Goal: Task Accomplishment & Management: Complete application form

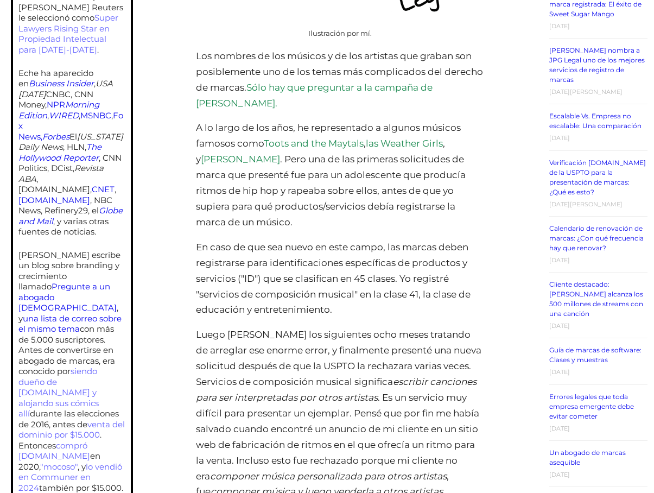
scroll to position [550, 0]
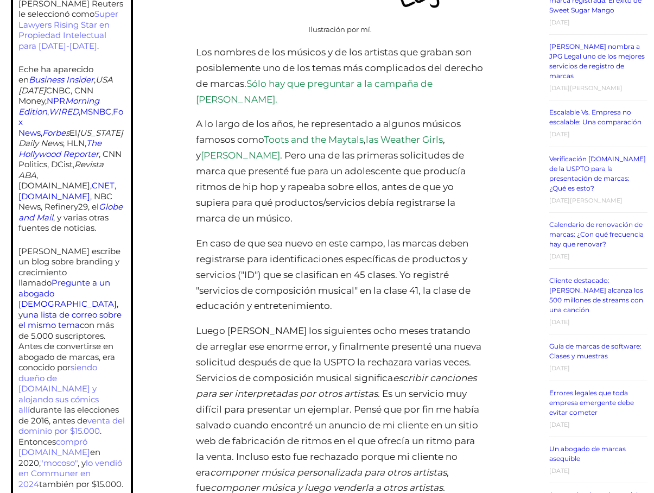
click at [365, 88] on link "Sólo hay que preguntar a la campaña de Bernie Sanders." at bounding box center [314, 91] width 237 height 27
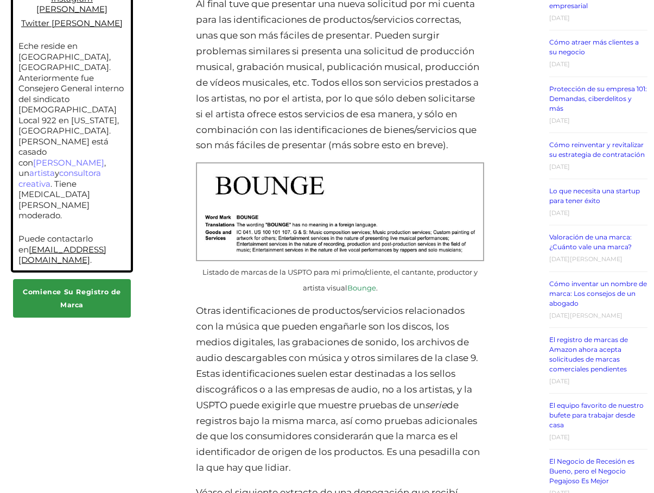
scroll to position [1061, 0]
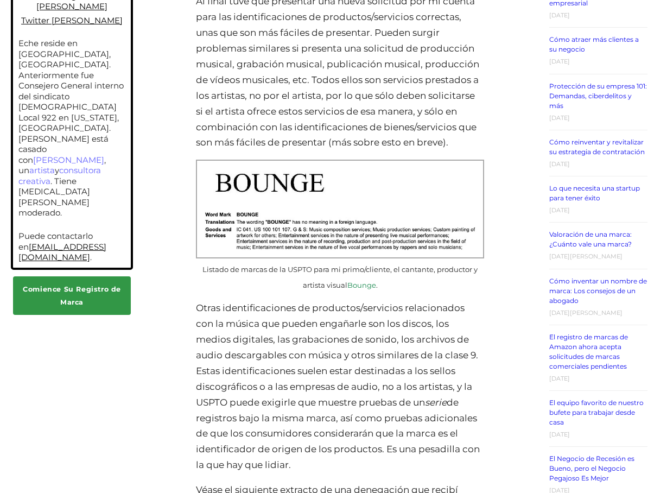
click at [357, 281] on link "Bounge" at bounding box center [361, 285] width 29 height 9
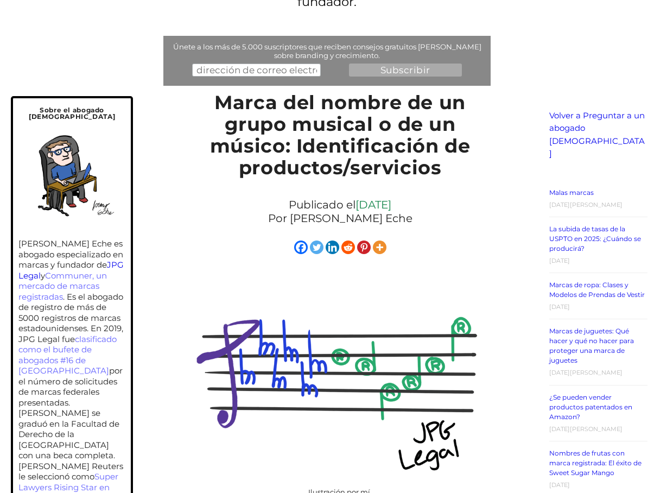
scroll to position [0, 0]
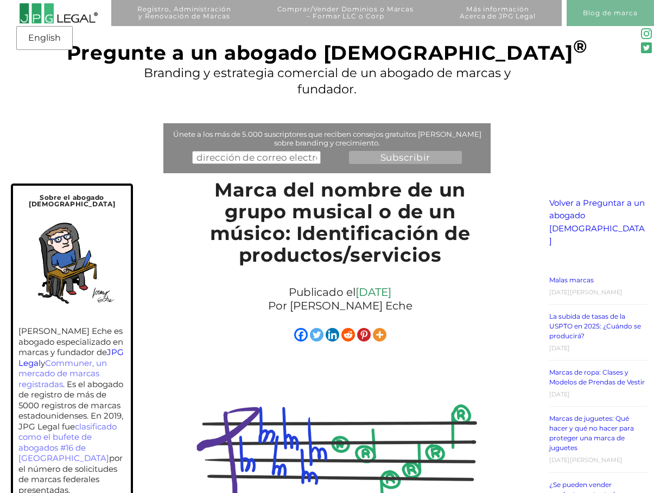
click at [74, 15] on img at bounding box center [58, 13] width 79 height 21
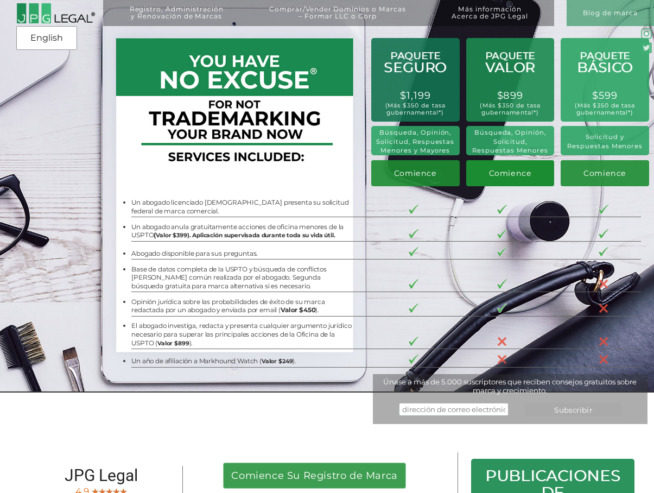
click at [499, 174] on span "Comience" at bounding box center [510, 173] width 43 height 10
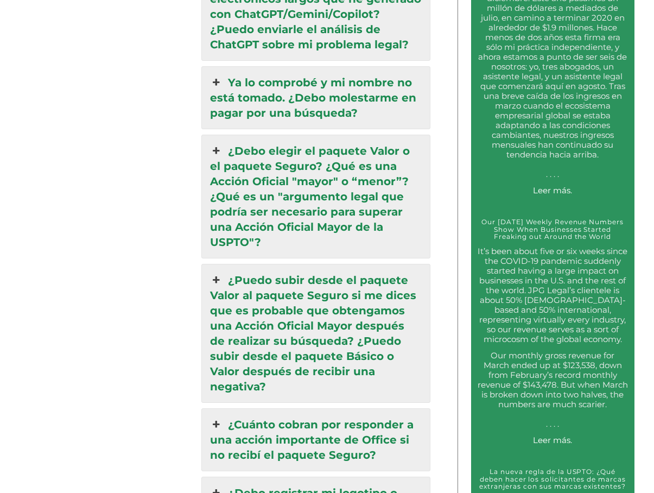
click at [247, 67] on link "Ya lo comprobé y mi nombre no está tomado. ¿Debo molestarme en pagar por una bú…" at bounding box center [316, 98] width 228 height 62
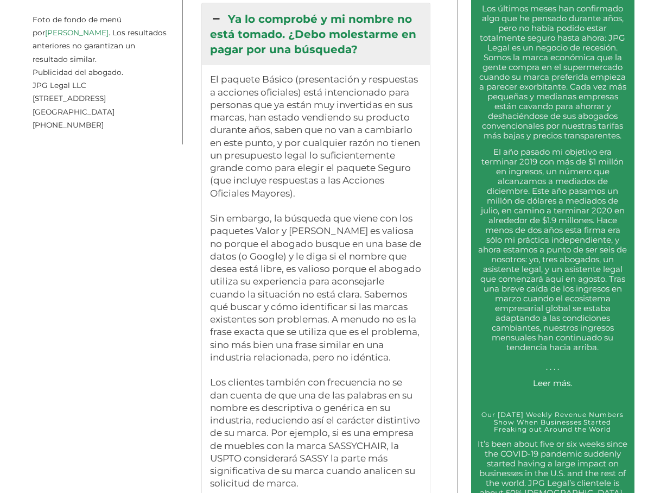
scroll to position [1860, 0]
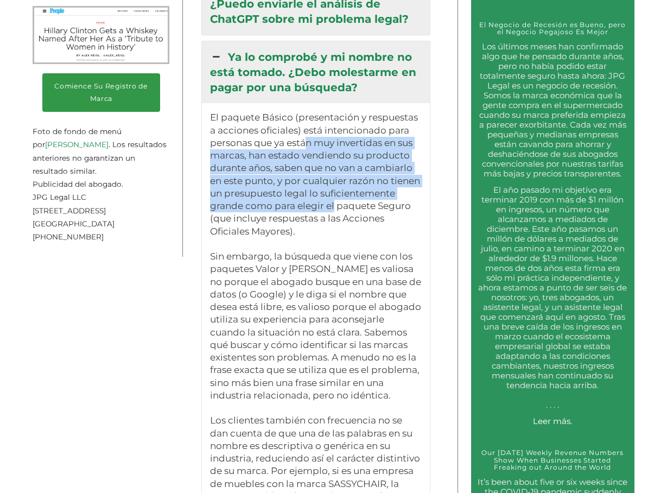
drag, startPoint x: 306, startPoint y: 106, endPoint x: 418, endPoint y: 160, distance: 124.3
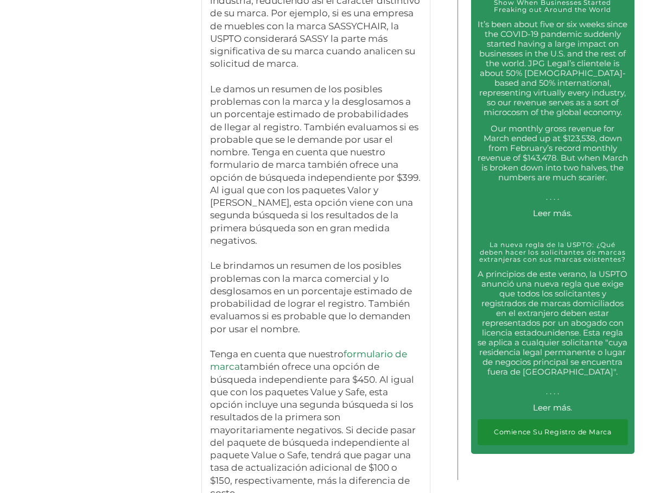
scroll to position [2315, 0]
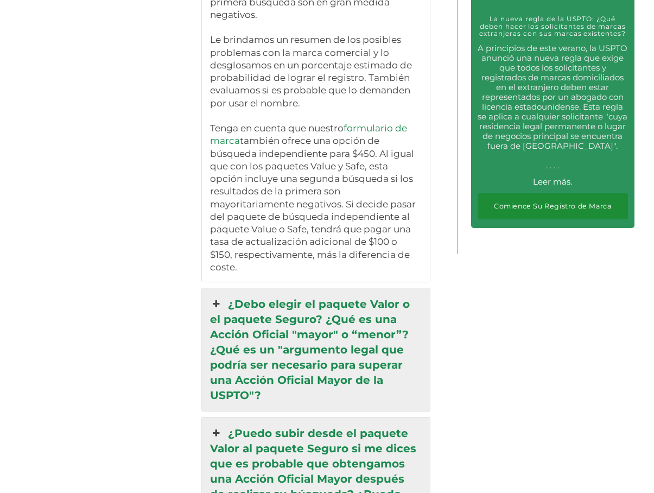
click at [331, 288] on link "¿Debo elegir el paquete Valor o el paquete Seguro? ¿Qué es una Acción Oficial "…" at bounding box center [316, 349] width 228 height 123
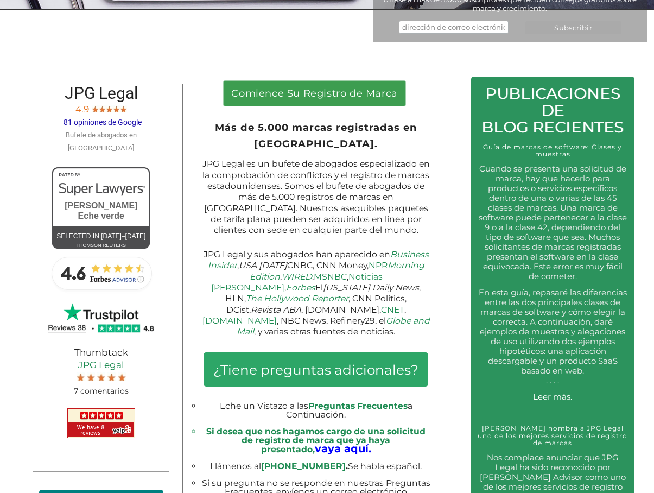
scroll to position [380, 0]
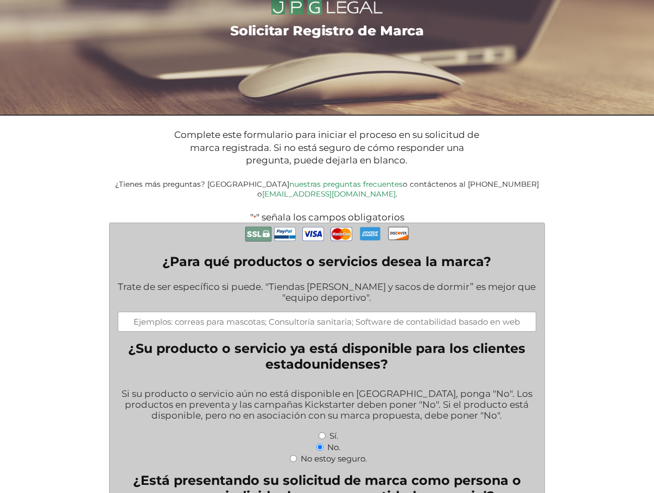
scroll to position [61, 0]
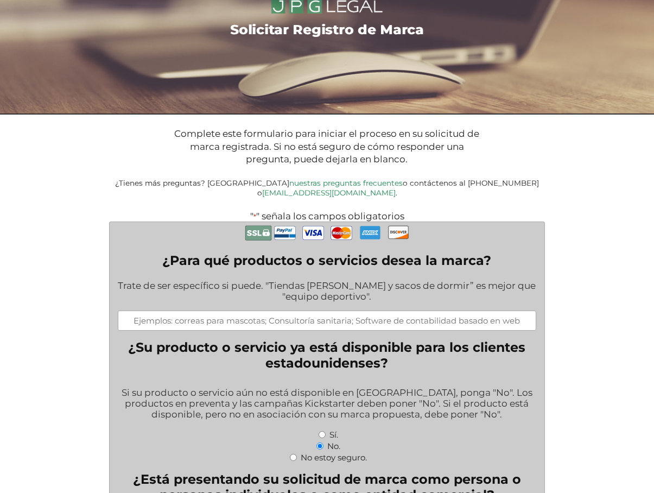
click at [231, 312] on input "¿Para qué productos o servicios desea la marca?" at bounding box center [327, 320] width 418 height 20
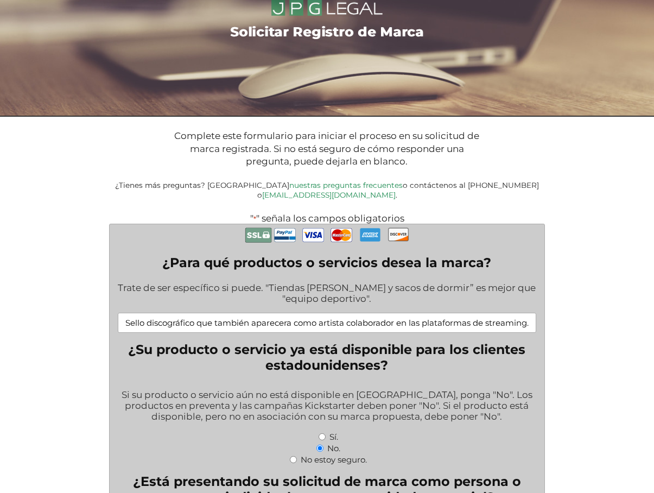
type input "Sello discográfico que también aparecera como artista colaborador en las plataf…"
click at [320, 430] on div "Sí." at bounding box center [327, 435] width 418 height 11
click at [320, 433] on input "Sí." at bounding box center [322, 436] width 7 height 7
radio input "true"
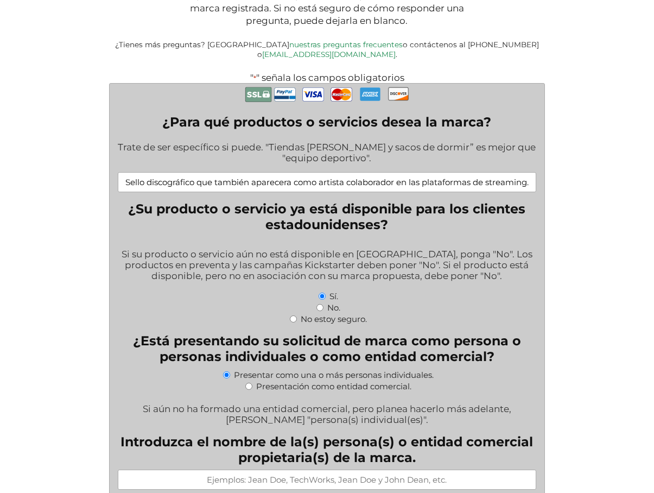
scroll to position [202, 0]
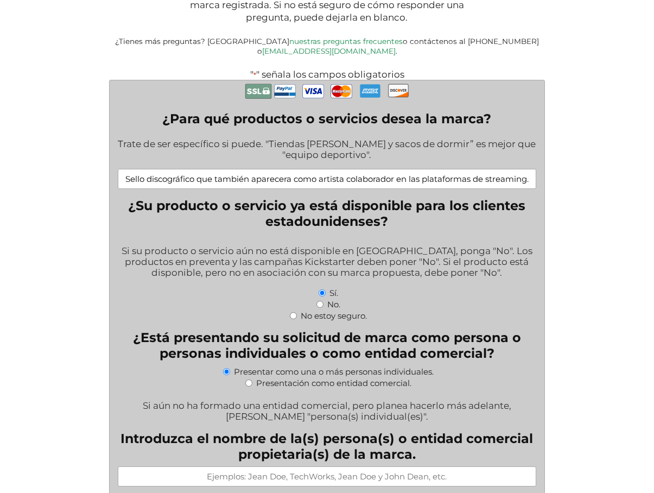
click at [249, 379] on input "Presentación como entidad comercial." at bounding box center [248, 382] width 7 height 7
radio input "true"
select select
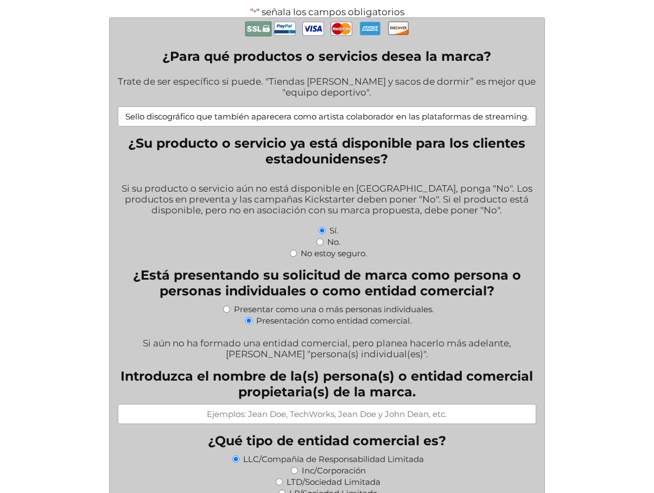
scroll to position [266, 0]
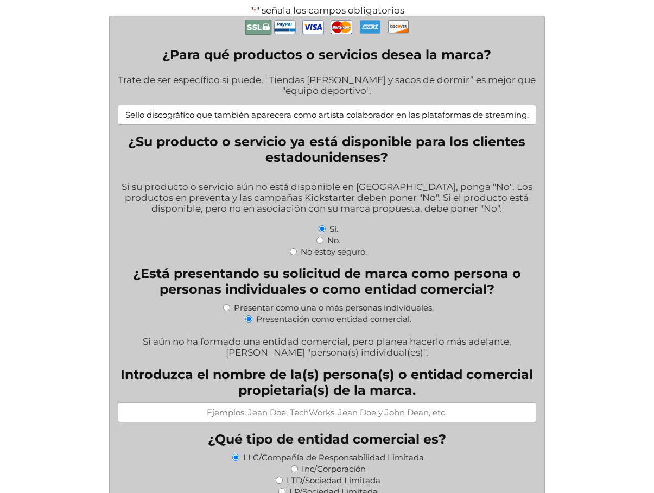
click at [365, 405] on input "Introduzca el nombre de la(s) persona(s) o entidad comercial propietaria(s) de …" at bounding box center [327, 412] width 418 height 20
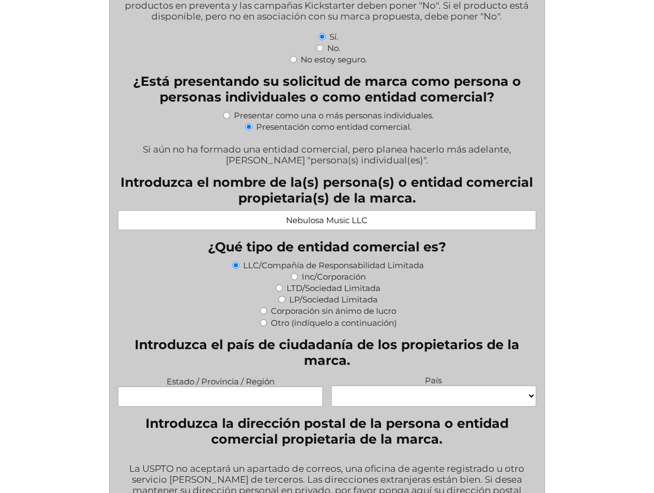
type input "Nebulosa Music LLC"
click at [247, 391] on input "Estado / Provincia / Región" at bounding box center [220, 396] width 205 height 20
click at [237, 386] on input "Estado / Provincia / Región" at bounding box center [220, 396] width 205 height 20
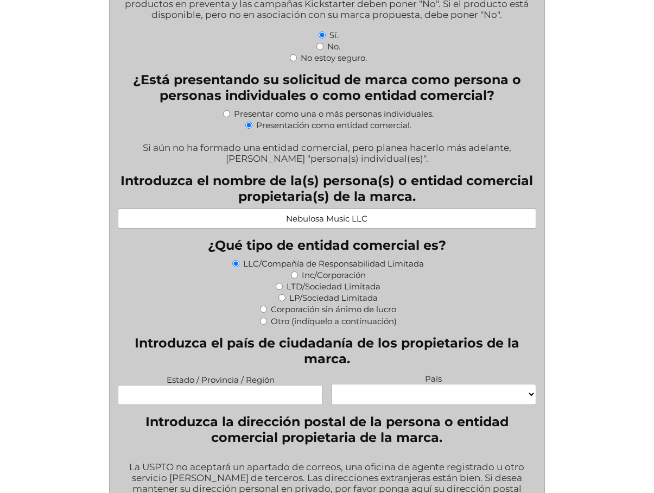
click at [237, 385] on input "Estado / Provincia / Región" at bounding box center [220, 395] width 205 height 20
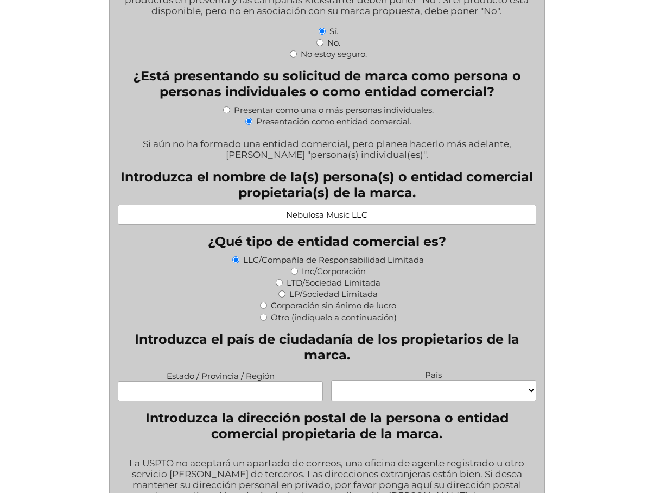
click at [237, 385] on input "Estado / Provincia / Región" at bounding box center [220, 391] width 205 height 20
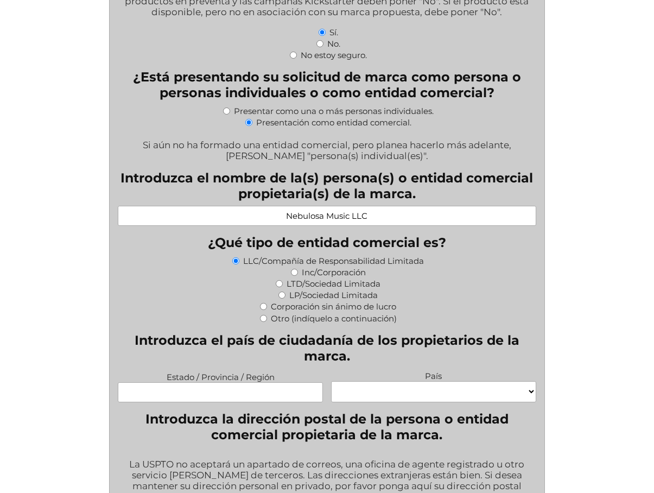
scroll to position [461, 0]
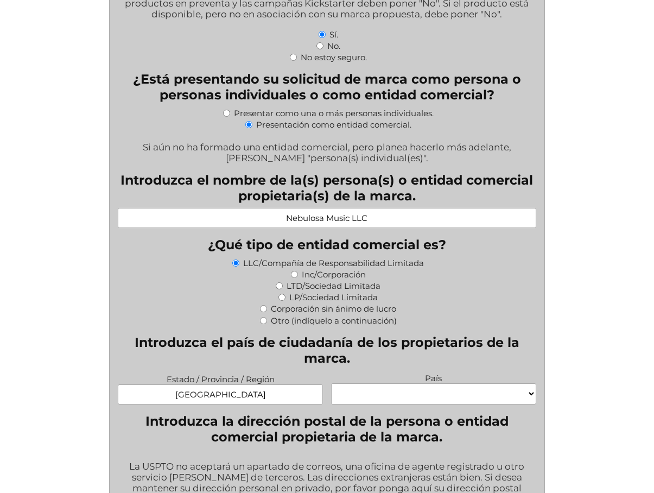
type input "Antioquia"
click at [367, 383] on select "Cabo Verde Congo Chequia Eswatini Isla Heard e Islas McDonald Corea, República …" at bounding box center [433, 393] width 205 height 21
select select "Colombia"
click at [331, 383] on select "Cabo Verde Congo Chequia Eswatini Isla Heard e Islas McDonald Corea, República …" at bounding box center [433, 393] width 205 height 21
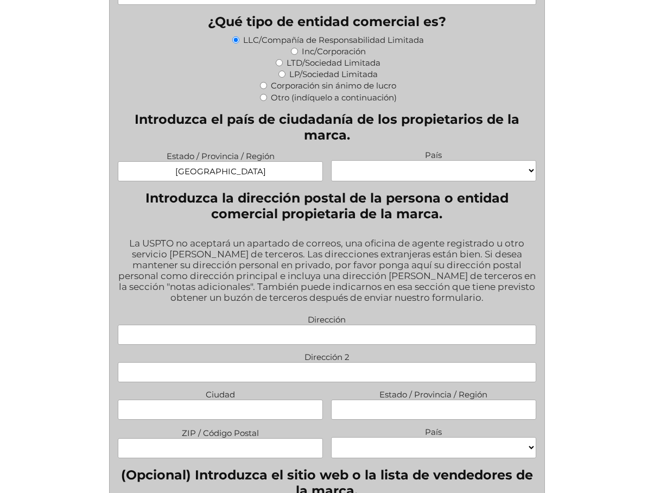
scroll to position [695, 0]
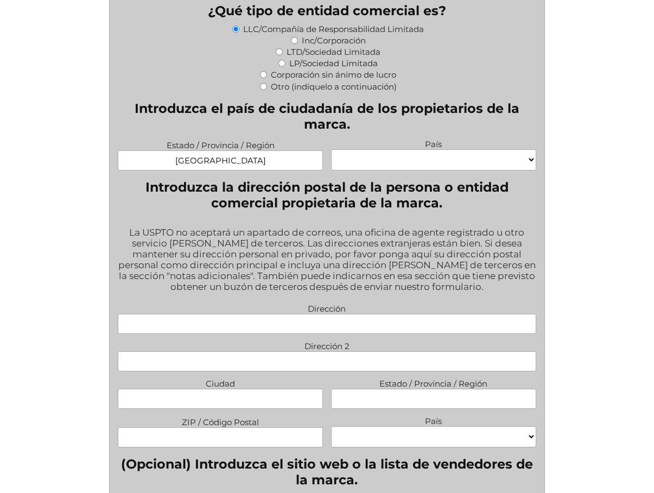
click at [322, 316] on input "Dirección" at bounding box center [327, 324] width 418 height 20
type input "634 NW 13th St"
type input "Apt 16"
type input "Boca Raton"
type input "Florida"
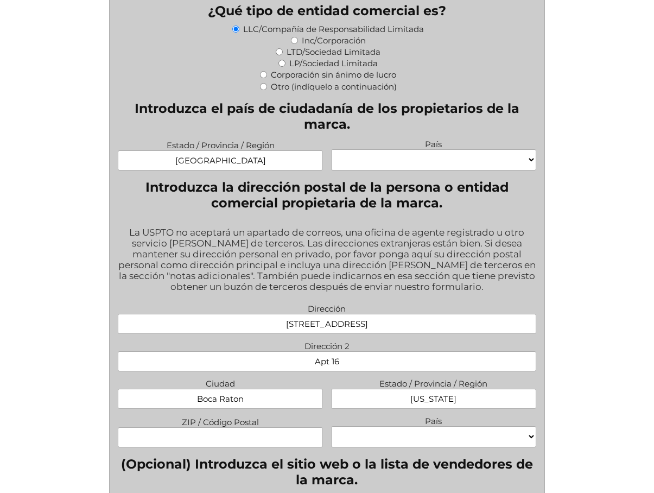
type input "33486"
select select "Estados Unidos"
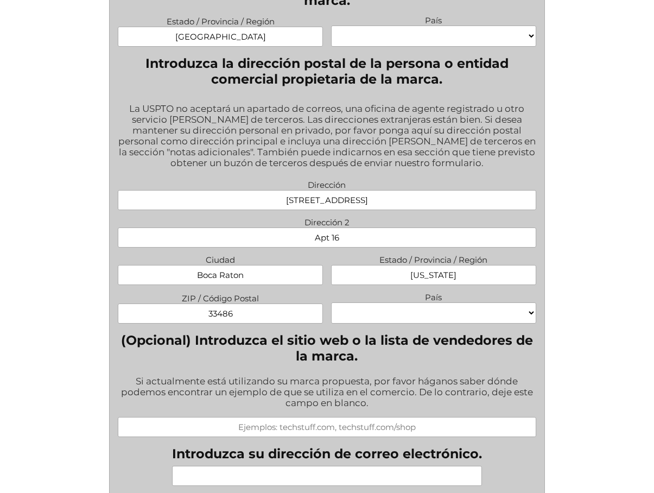
scroll to position [820, 0]
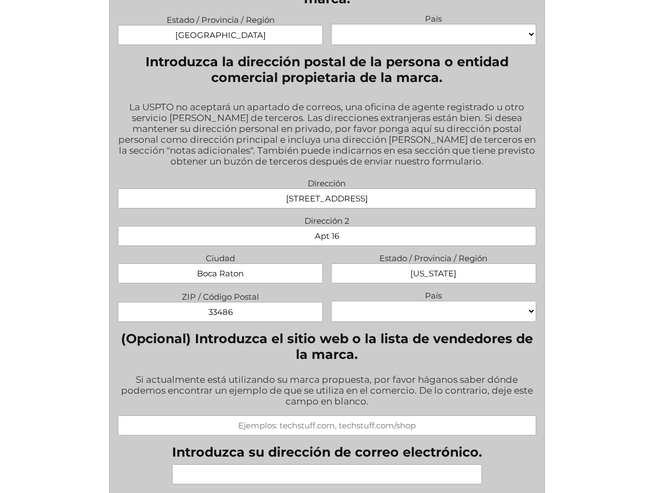
click at [322, 415] on input "(Opcional) Introduzca el sitio web o la lista de vendedores de la marca." at bounding box center [327, 425] width 418 height 20
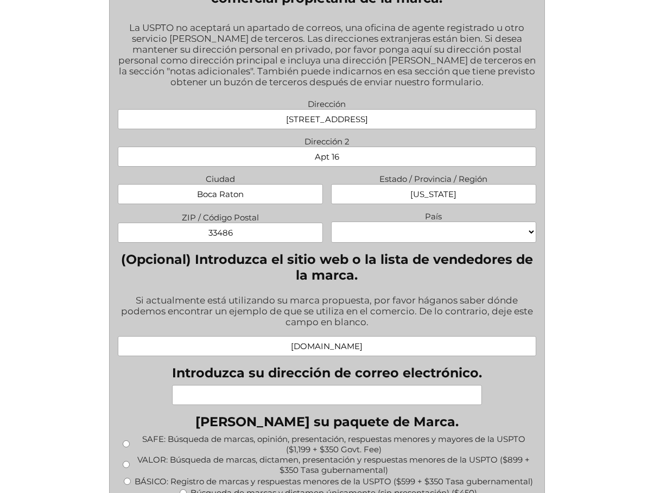
type input "www.nebulosamusic.com"
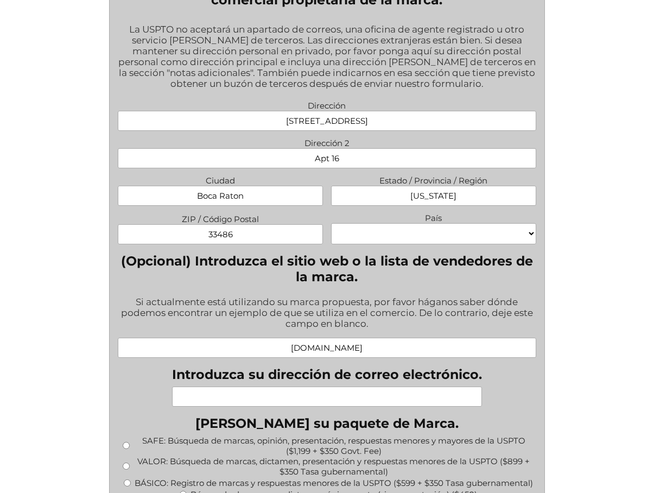
click at [307, 386] on input "Introduzca su dirección de correo electrónico." at bounding box center [327, 396] width 310 height 20
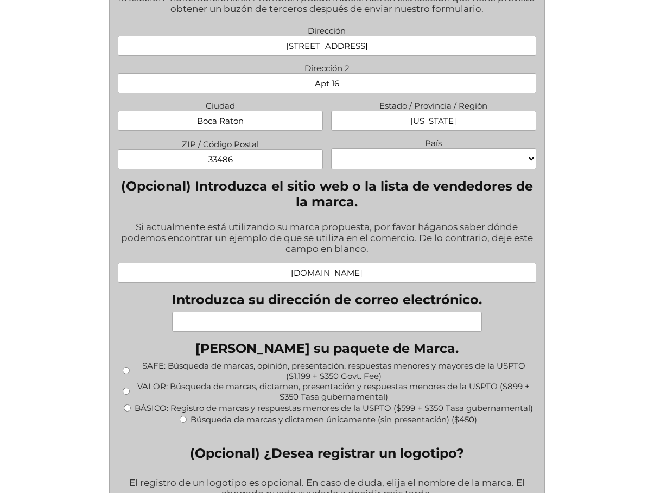
scroll to position [969, 0]
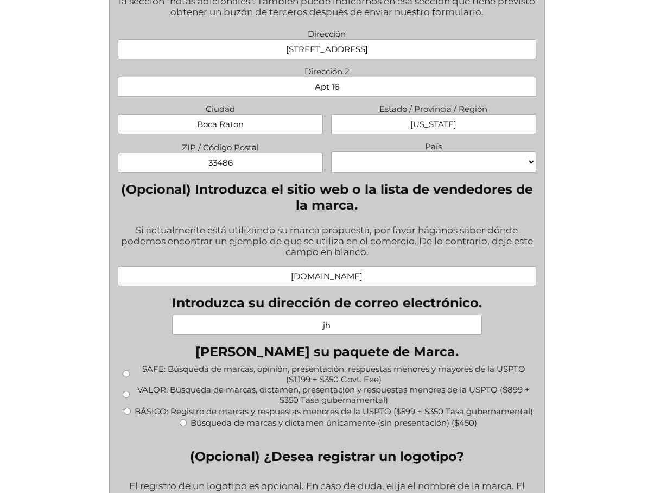
type input "j"
type input "n"
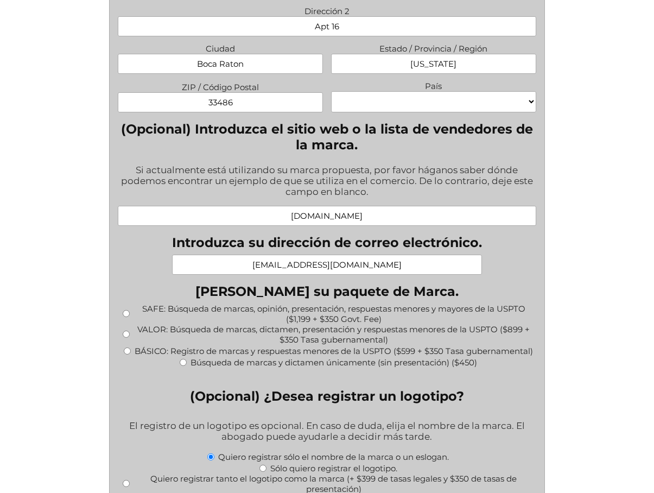
scroll to position [1031, 0]
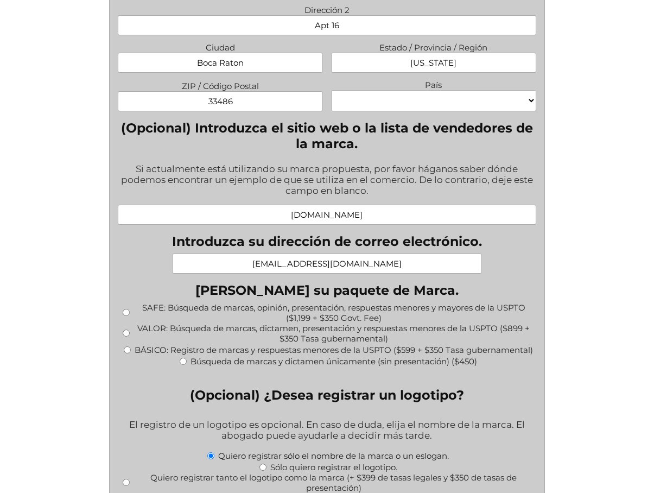
type input "info@nebulosamusic.com"
click at [126, 309] on input "SAFE: Búsqueda de marcas, opinión, presentación, respuestas menores y mayores d…" at bounding box center [126, 312] width 7 height 7
radio input "true"
type input "$1,549.00"
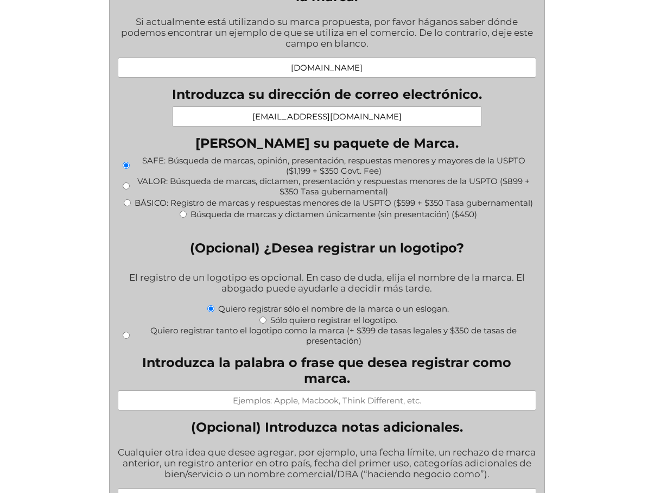
scroll to position [1180, 0]
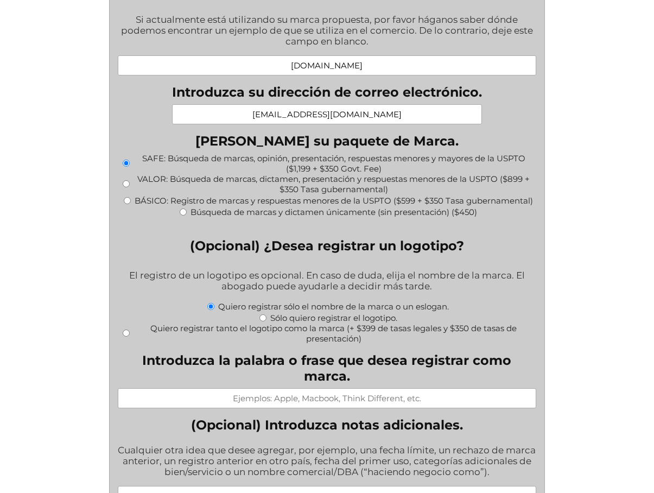
click at [258, 388] on input "Introduzca la palabra o frase que desea registrar como marca." at bounding box center [327, 398] width 418 height 20
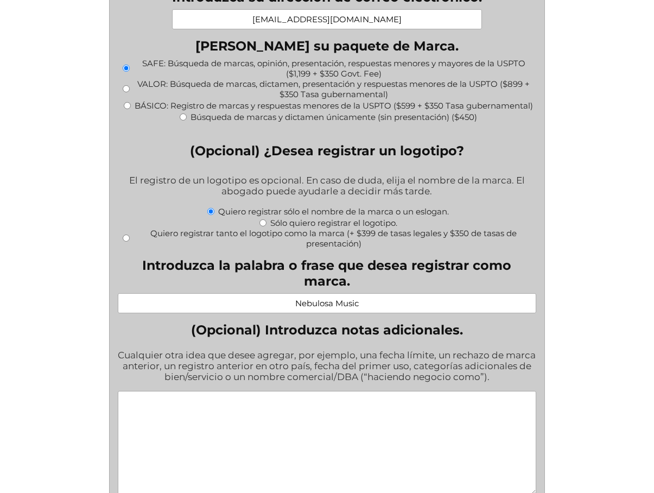
scroll to position [1279, 0]
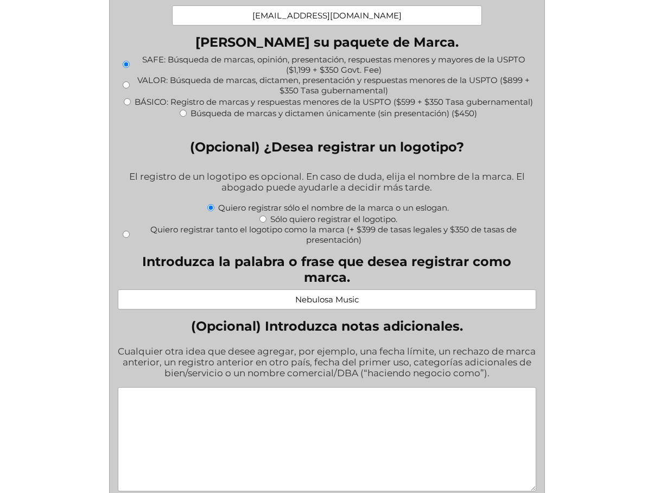
type input "Nebulosa Music"
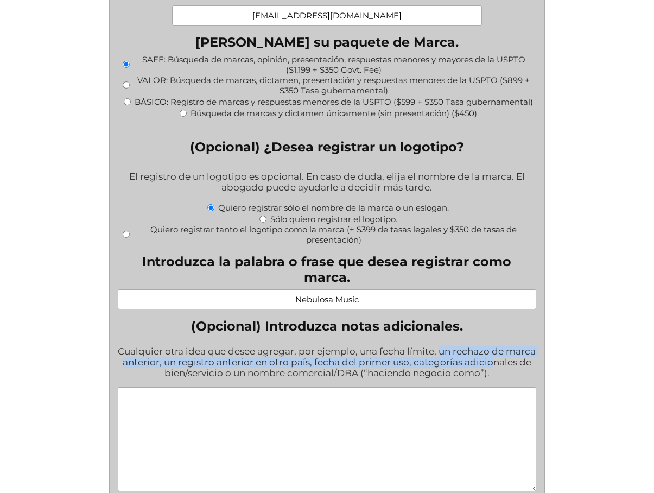
scroll to position [1275, 0]
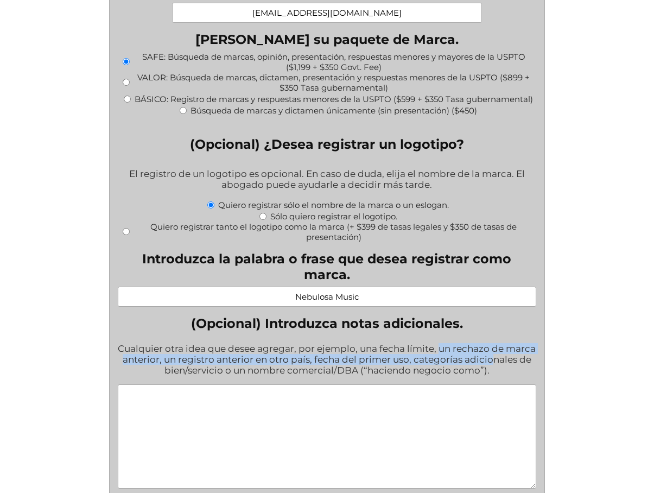
drag, startPoint x: 438, startPoint y: 327, endPoint x: 482, endPoint y: 352, distance: 50.6
click at [482, 352] on div "Cualquier otra idea que desee agregar, por ejemplo, una fecha límite, un rechaz…" at bounding box center [327, 360] width 418 height 48
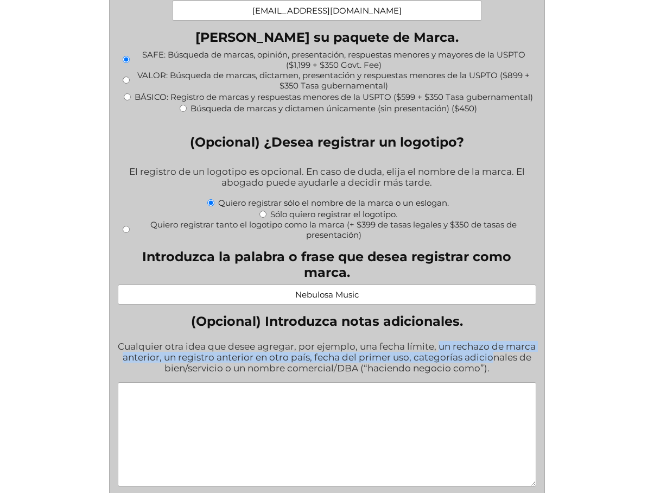
click at [488, 347] on div "Cualquier otra idea que desee agregar, por ejemplo, una fecha límite, un rechaz…" at bounding box center [327, 358] width 418 height 48
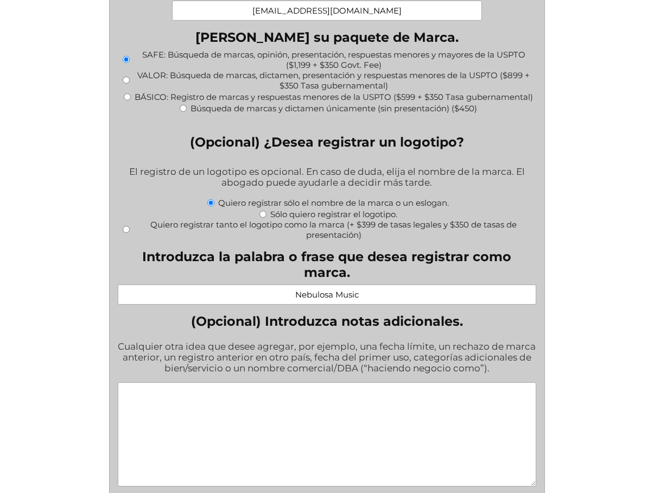
drag, startPoint x: 491, startPoint y: 346, endPoint x: 91, endPoint y: 282, distance: 405.1
click at [91, 282] on div "" * " señala los campos obligatorios Nombre Este campo es un campo de validació…" at bounding box center [327, 132] width 484 height 2289
copy div "(Opcional) Introduzca notas adicionales. Cualquier otra idea que desee agregar,…"
click at [251, 382] on textarea "(Opcional) Introduzca notas adicionales." at bounding box center [327, 434] width 418 height 104
paste textarea "La marca NEBULOSA MUSIC ya está registrada en Colombia. Primer uso comercial en…"
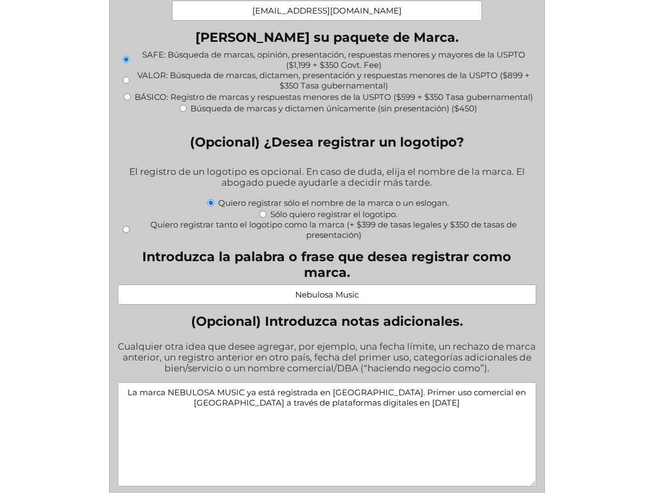
click at [380, 382] on textarea "La marca NEBULOSA MUSIC ya está registrada en Colombia. Primer uso comercial en…" at bounding box center [327, 434] width 418 height 104
drag, startPoint x: 290, startPoint y: 378, endPoint x: 491, endPoint y: 378, distance: 200.3
click at [491, 382] on textarea "La marca NEBULOSA MUSIC ya está registrada en Colombia hace mucho tiempo. Prime…" at bounding box center [327, 434] width 418 height 104
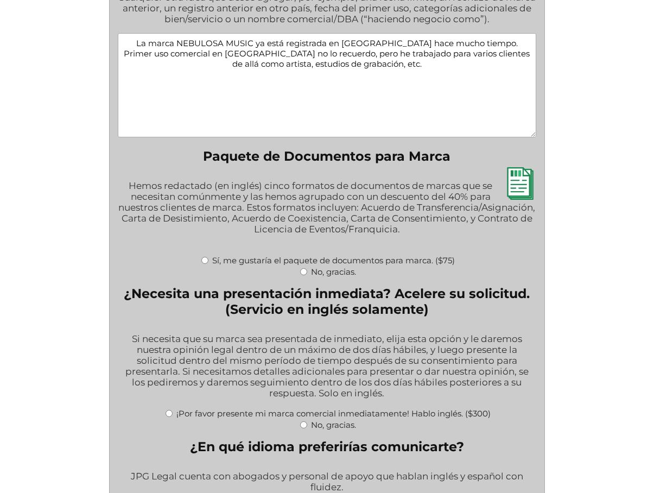
scroll to position [1630, 0]
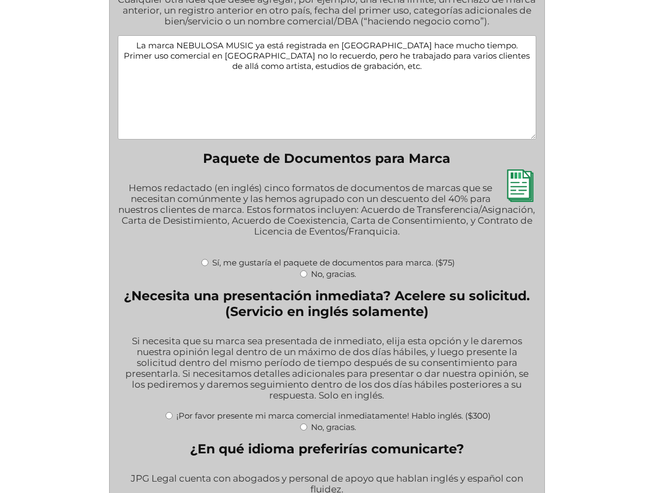
type textarea "La marca NEBULOSA MUSIC ya está registrada en Colombia hace mucho tiempo. Prime…"
click at [305, 270] on input "No, gracias." at bounding box center [303, 273] width 7 height 7
radio input "true"
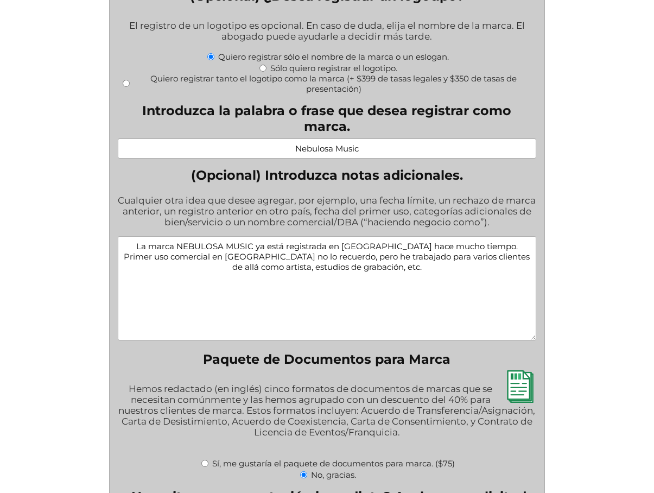
scroll to position [1426, 0]
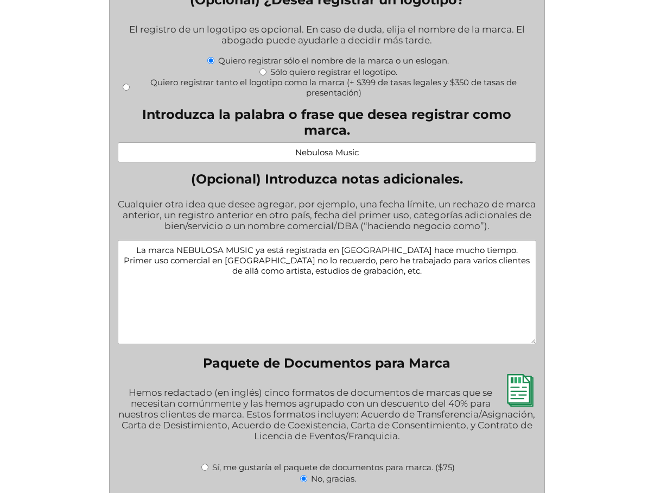
click at [404, 248] on textarea "La marca NEBULOSA MUSIC ya está registrada en Colombia hace mucho tiempo. Prime…" at bounding box center [327, 292] width 418 height 104
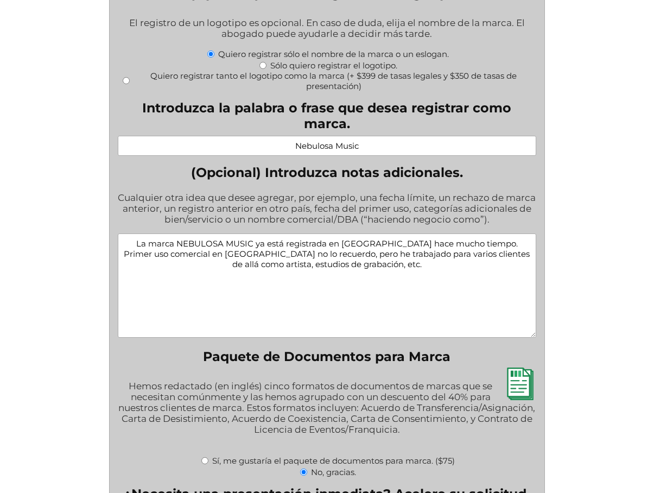
scroll to position [1433, 0]
click at [466, 233] on textarea "La marca NEBULOSA MUSIC ya está registrada en Colombia hace mucho tiempo. Prime…" at bounding box center [327, 285] width 418 height 104
drag, startPoint x: 476, startPoint y: 220, endPoint x: 485, endPoint y: 220, distance: 8.7
click at [476, 233] on textarea "La marca NEBULOSA MUSIC ya está registrada en Colombia hace mucho tiempo, ahora…" at bounding box center [327, 285] width 418 height 104
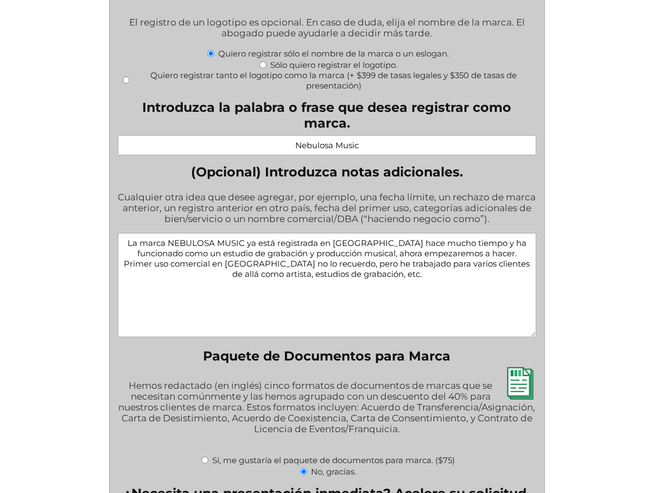
click at [470, 233] on textarea "La marca NEBULOSA MUSIC ya está registrada en Colombia hace mucho tiempo y ha f…" at bounding box center [327, 285] width 418 height 104
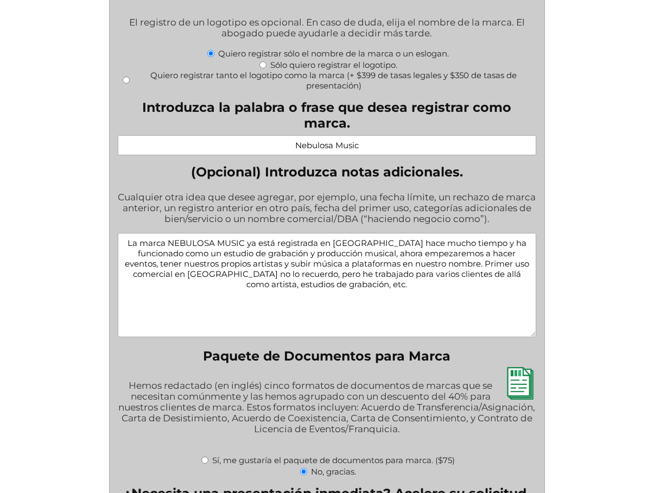
click at [424, 233] on textarea "La marca NEBULOSA MUSIC ya está registrada en Colombia hace mucho tiempo y ha f…" at bounding box center [327, 285] width 418 height 104
drag, startPoint x: 430, startPoint y: 219, endPoint x: 456, endPoint y: 220, distance: 26.1
click at [457, 233] on textarea "La marca NEBULOSA MUSIC ya está registrada en Colombia hace muchos tiempo y ha …" at bounding box center [327, 285] width 418 height 104
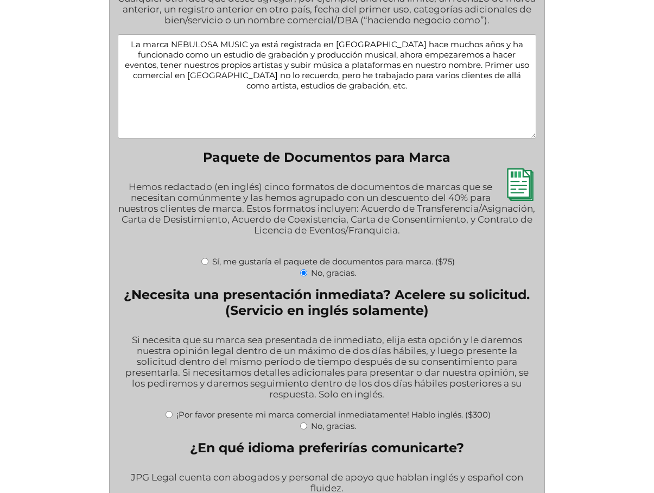
scroll to position [1633, 0]
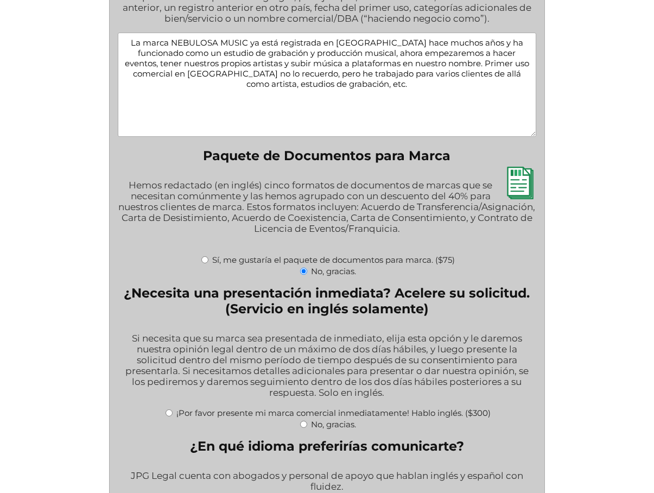
type textarea "La marca NEBULOSA MUSIC ya está registrada en Colombia hace muchos años y ha fu…"
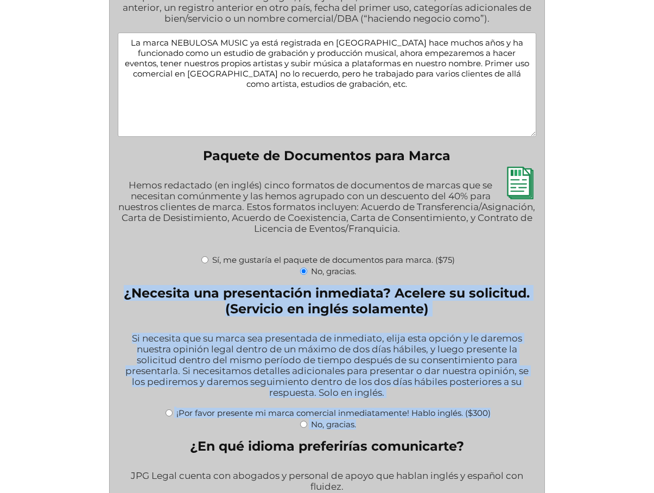
drag, startPoint x: 124, startPoint y: 268, endPoint x: 455, endPoint y: 400, distance: 356.3
click at [455, 399] on fieldset "¿Necesita una presentación inmediata? Acelere su solicitud. (Servicio en inglés…" at bounding box center [327, 357] width 418 height 144
copy fieldset "¿Necesita una presentación inmediata? Acelere su solicitud. (Servicio en inglés…"
click at [500, 285] on legend "¿Necesita una presentación inmediata? Acelere su solicitud. (Servicio en inglés…" at bounding box center [327, 300] width 418 height 31
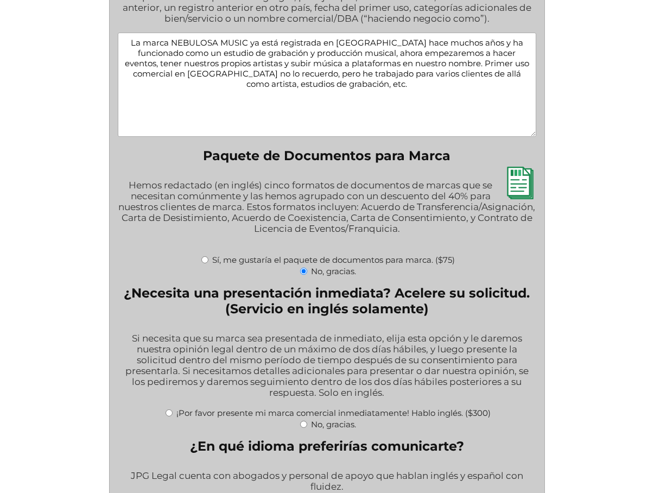
click at [302, 421] on input "No, gracias." at bounding box center [303, 424] width 7 height 7
radio input "true"
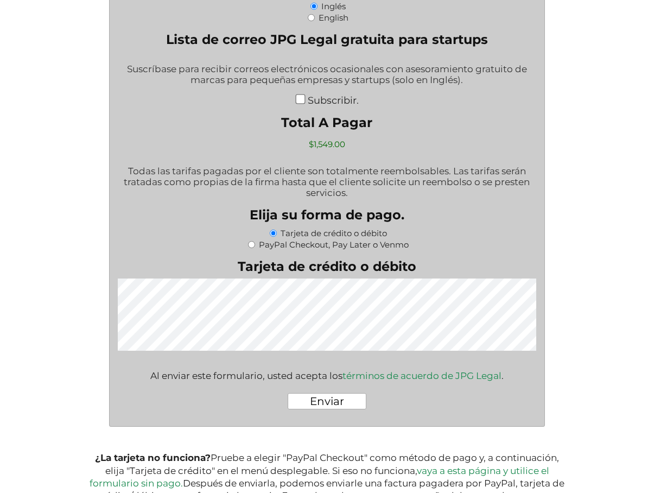
scroll to position [2168, 0]
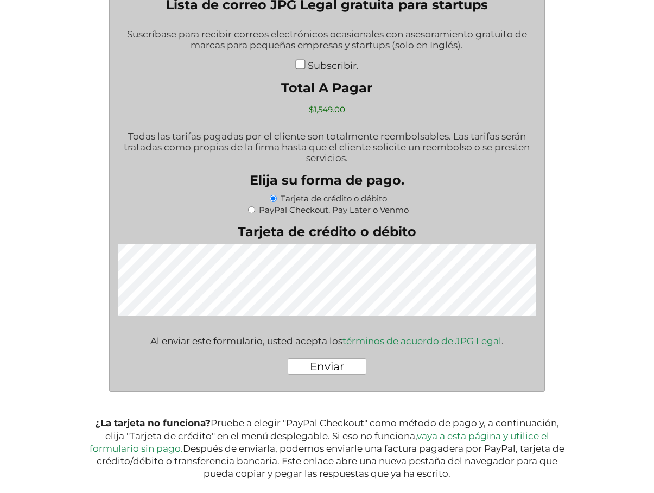
click at [336, 358] on input "Enviar" at bounding box center [327, 366] width 79 height 16
